Goal: Complete application form

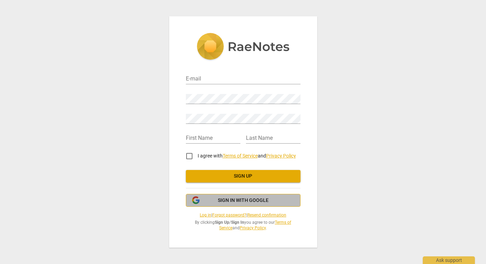
click at [252, 198] on span "Sign in with Google" at bounding box center [243, 200] width 51 height 7
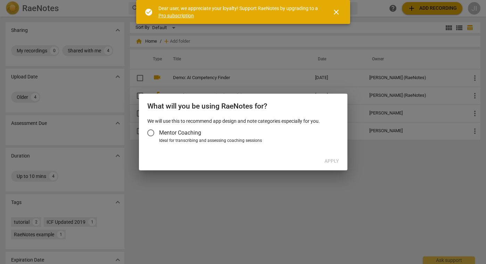
click at [149, 134] on input "Mentor Coaching" at bounding box center [150, 133] width 17 height 17
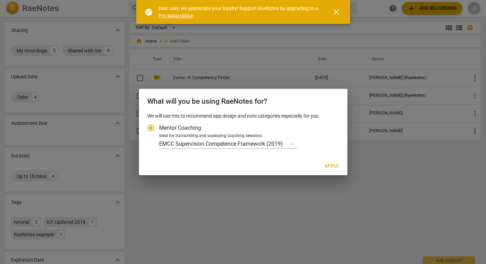
click at [333, 167] on span "Apply" at bounding box center [332, 166] width 15 height 7
radio input "false"
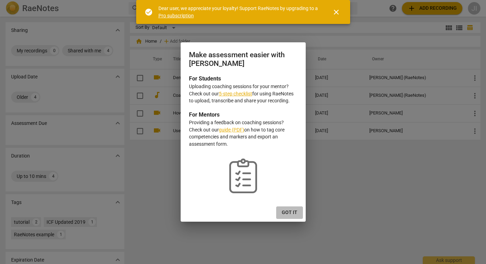
click at [285, 210] on span "Got it" at bounding box center [290, 213] width 16 height 7
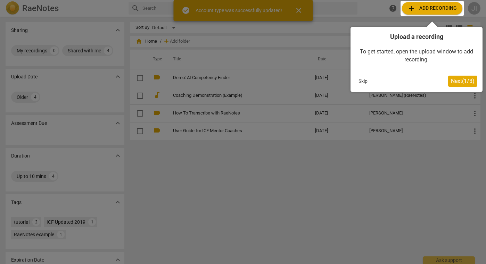
click at [300, 10] on div at bounding box center [243, 132] width 486 height 264
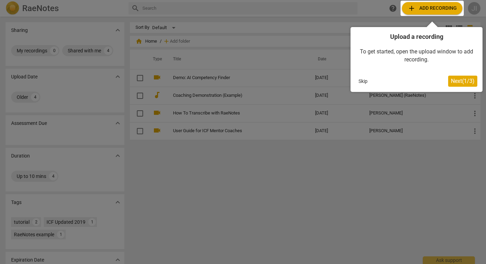
click at [353, 163] on div at bounding box center [243, 132] width 486 height 264
click at [460, 80] on span "Next ( 1 / 3 )" at bounding box center [463, 81] width 24 height 7
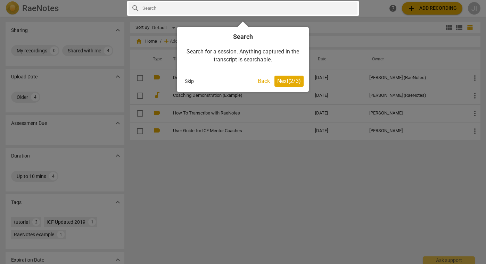
click at [296, 81] on span "Next ( 2 / 3 )" at bounding box center [289, 81] width 24 height 7
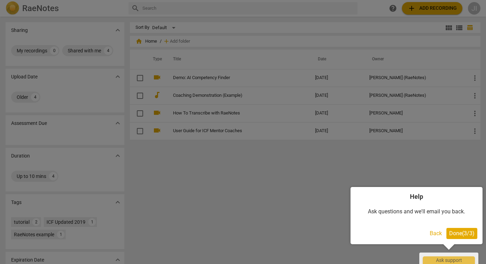
click at [457, 235] on span "Done ( 3 / 3 )" at bounding box center [461, 233] width 25 height 7
